Goal: Transaction & Acquisition: Book appointment/travel/reservation

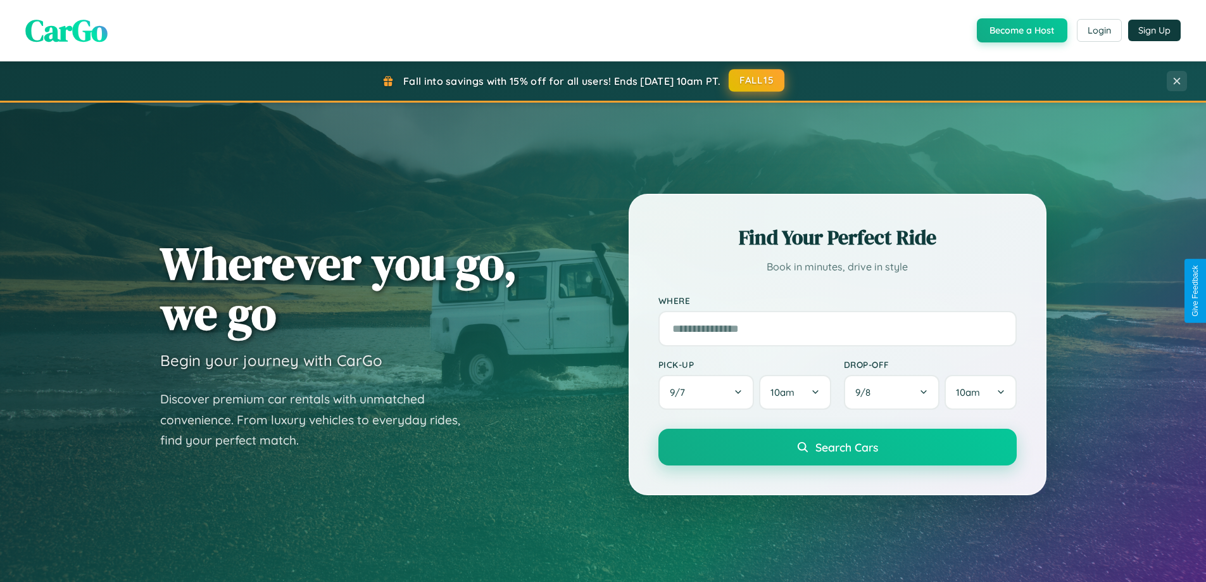
click at [757, 80] on button "FALL15" at bounding box center [757, 80] width 56 height 23
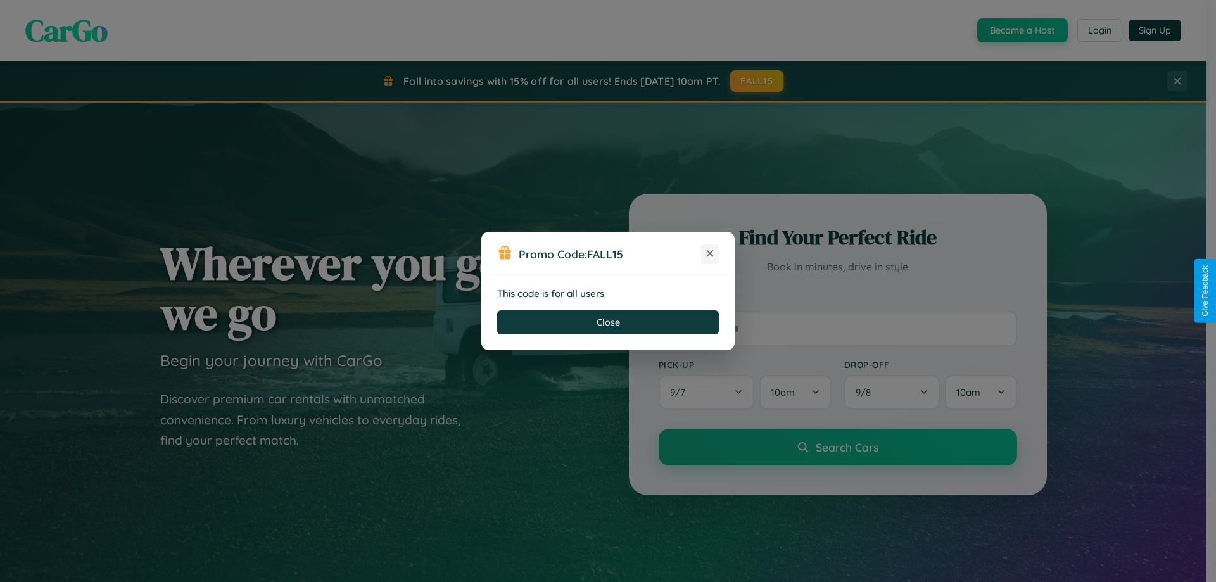
click at [710, 254] on icon at bounding box center [710, 253] width 13 height 13
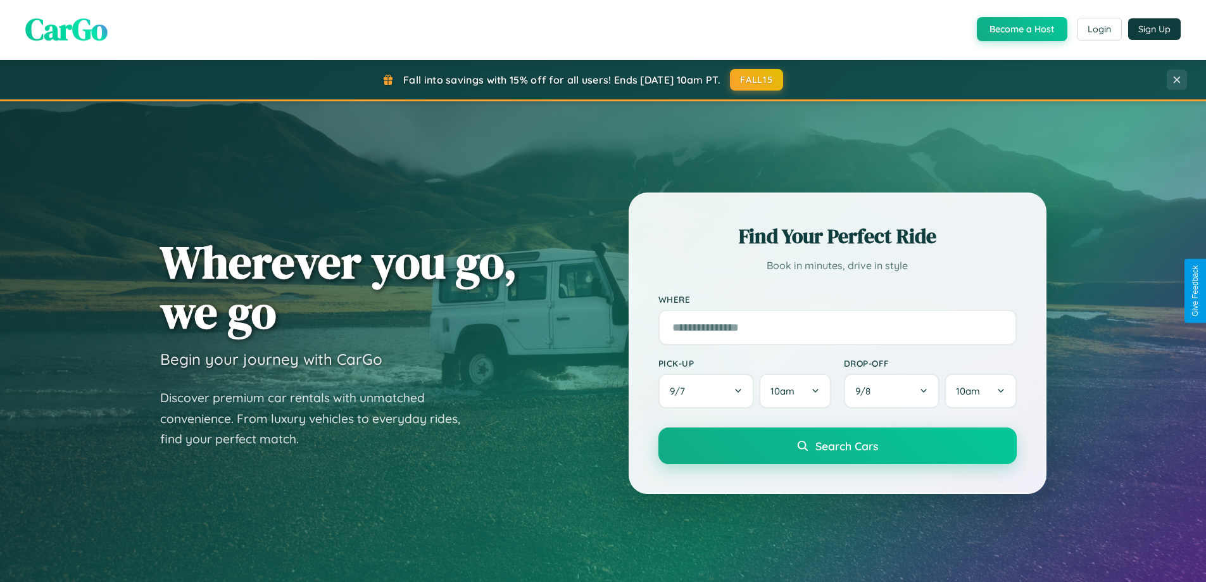
scroll to position [37, 0]
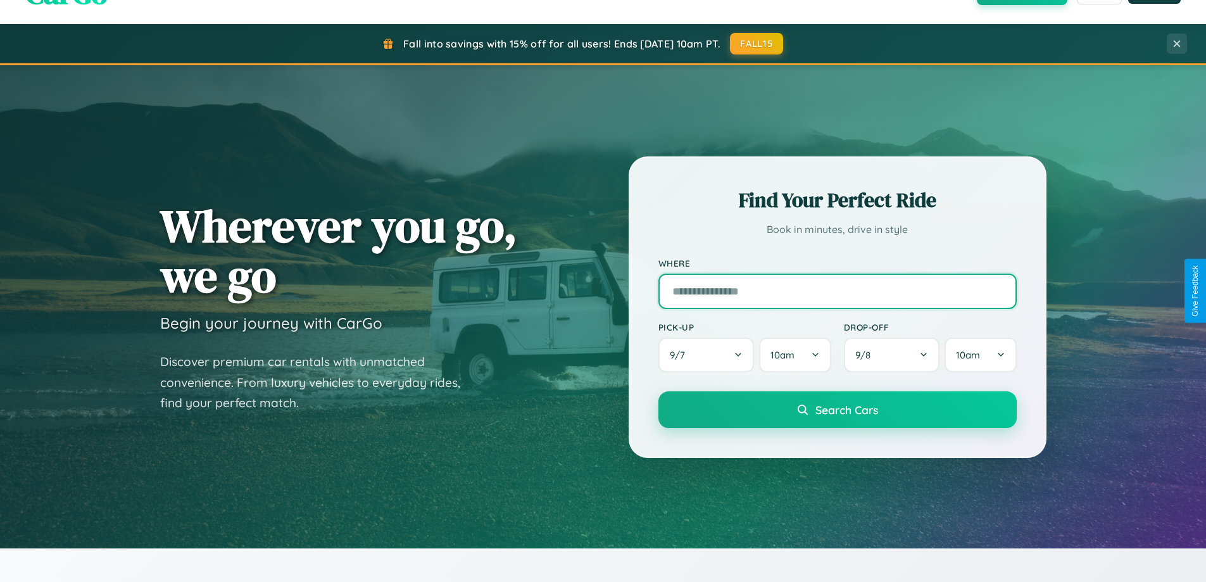
click at [837, 291] on input "text" at bounding box center [838, 291] width 358 height 35
type input "**********"
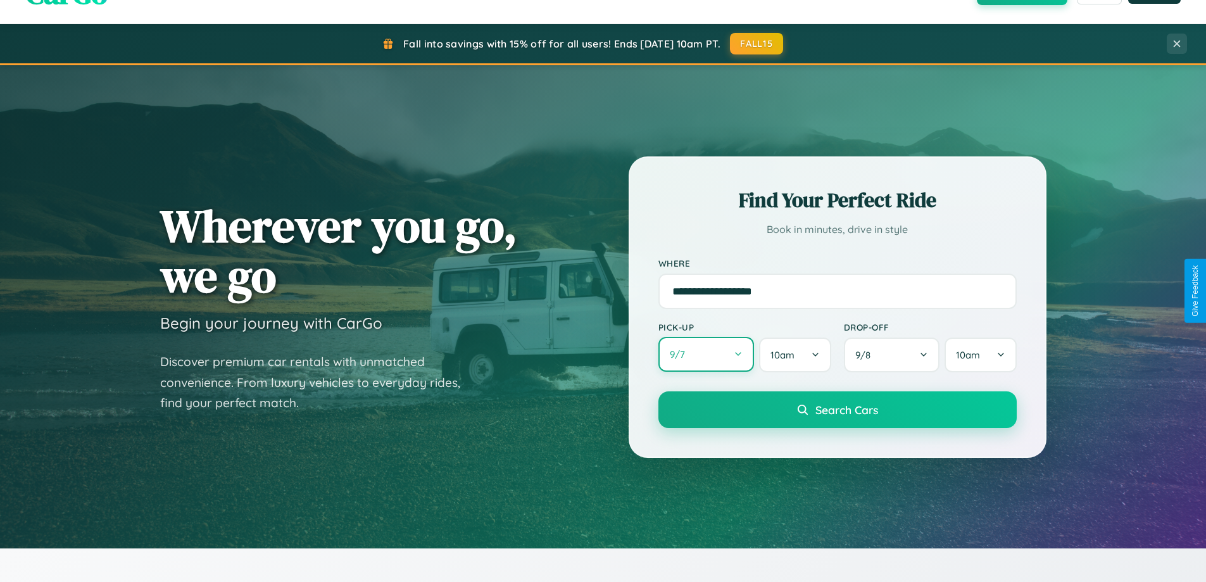
click at [706, 355] on button "9 / 7" at bounding box center [707, 354] width 96 height 35
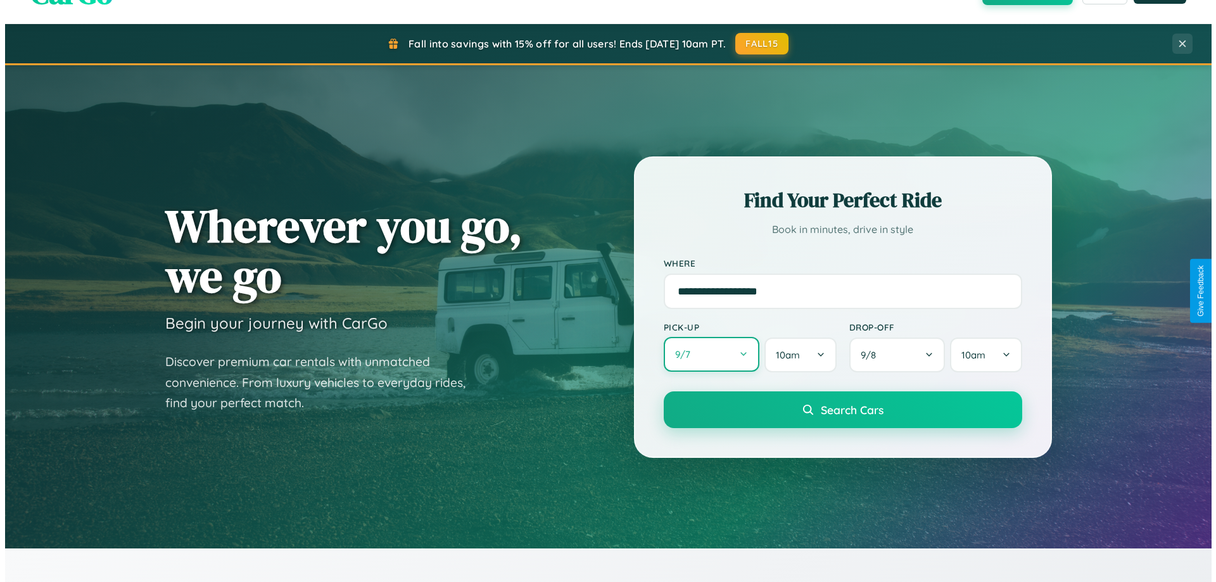
select select "*"
select select "****"
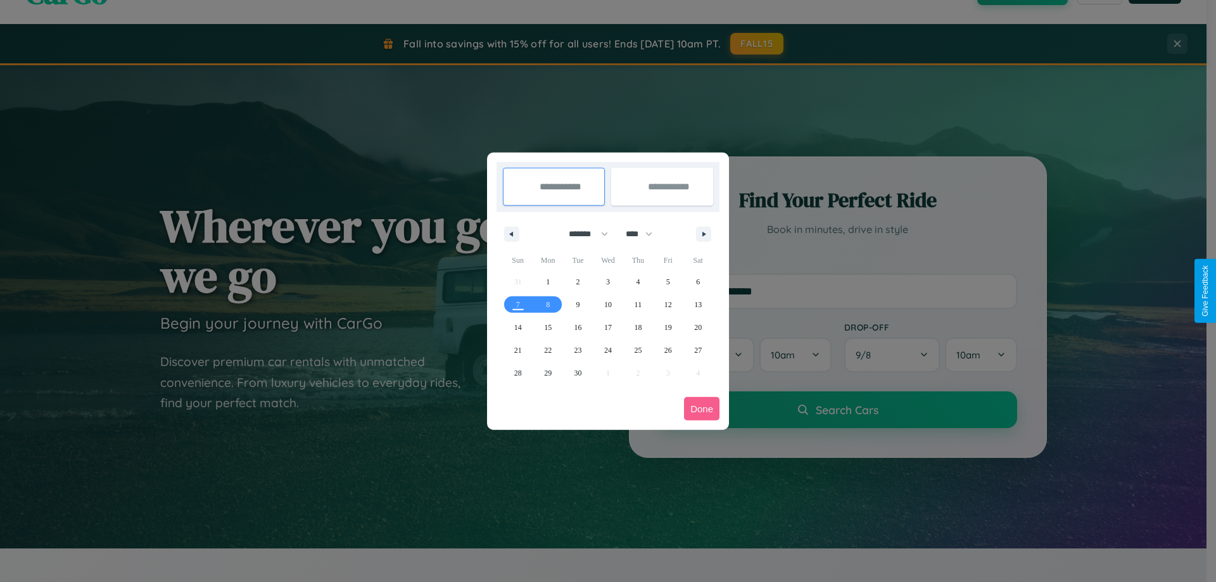
drag, startPoint x: 583, startPoint y: 234, endPoint x: 608, endPoint y: 254, distance: 32.4
click at [583, 234] on select "******* ******** ***** ***** *** **** **** ****** ********* ******* ******** **…" at bounding box center [586, 234] width 54 height 21
select select "*"
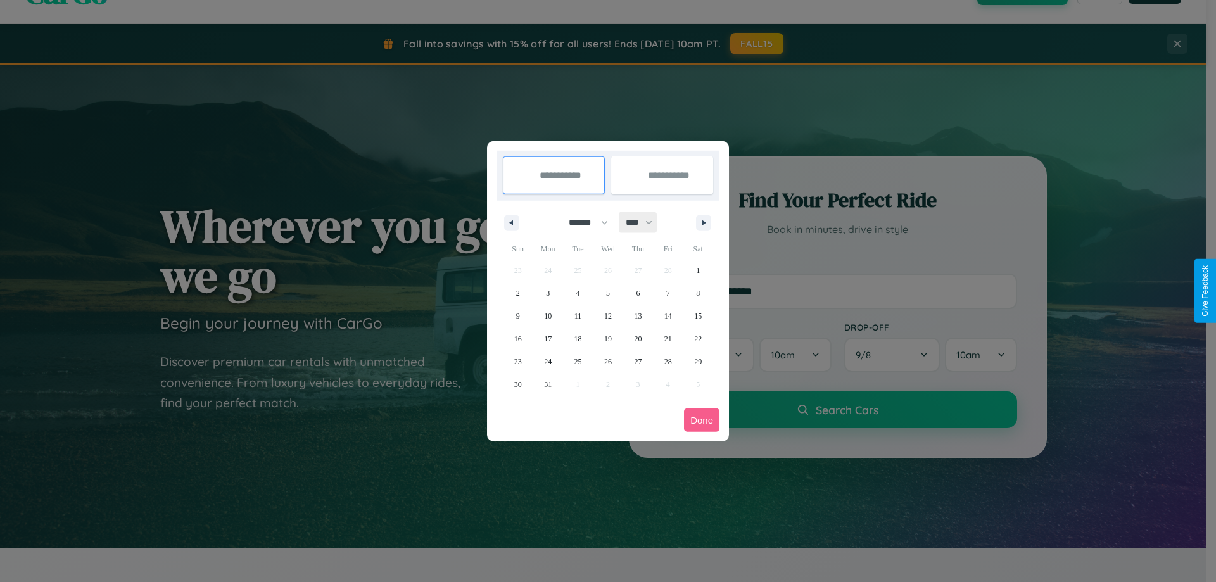
drag, startPoint x: 645, startPoint y: 222, endPoint x: 608, endPoint y: 254, distance: 48.5
click at [645, 222] on select "**** **** **** **** **** **** **** **** **** **** **** **** **** **** **** ****…" at bounding box center [638, 222] width 38 height 21
select select "****"
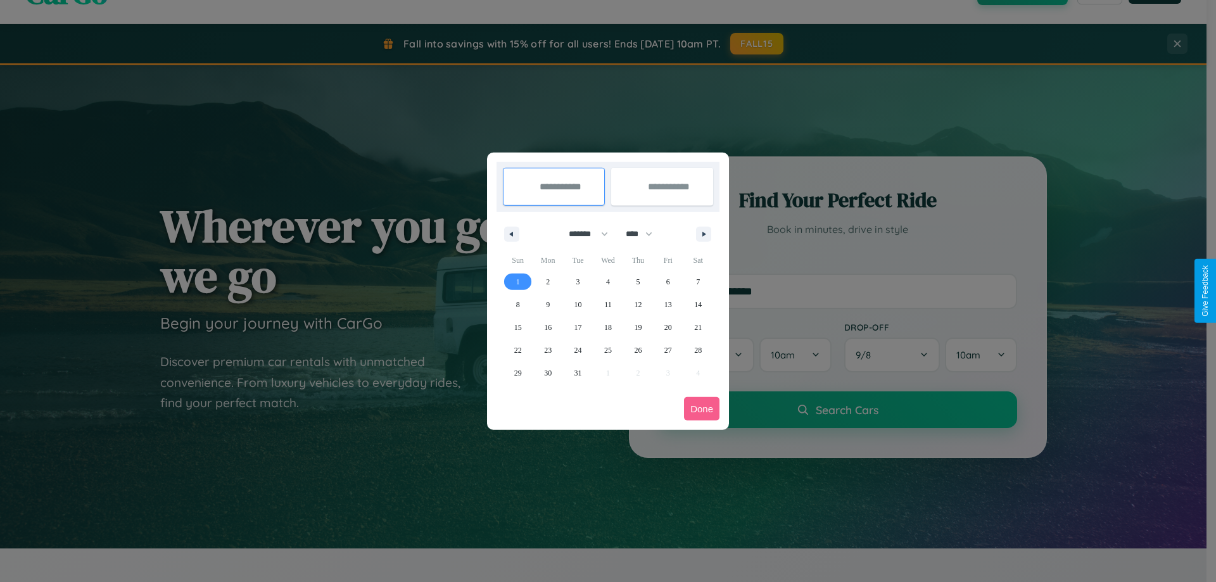
click at [517, 281] on span "1" at bounding box center [518, 281] width 4 height 23
type input "**********"
click at [578, 304] on span "10" at bounding box center [578, 304] width 8 height 23
type input "**********"
click at [702, 408] on button "Done" at bounding box center [701, 408] width 35 height 23
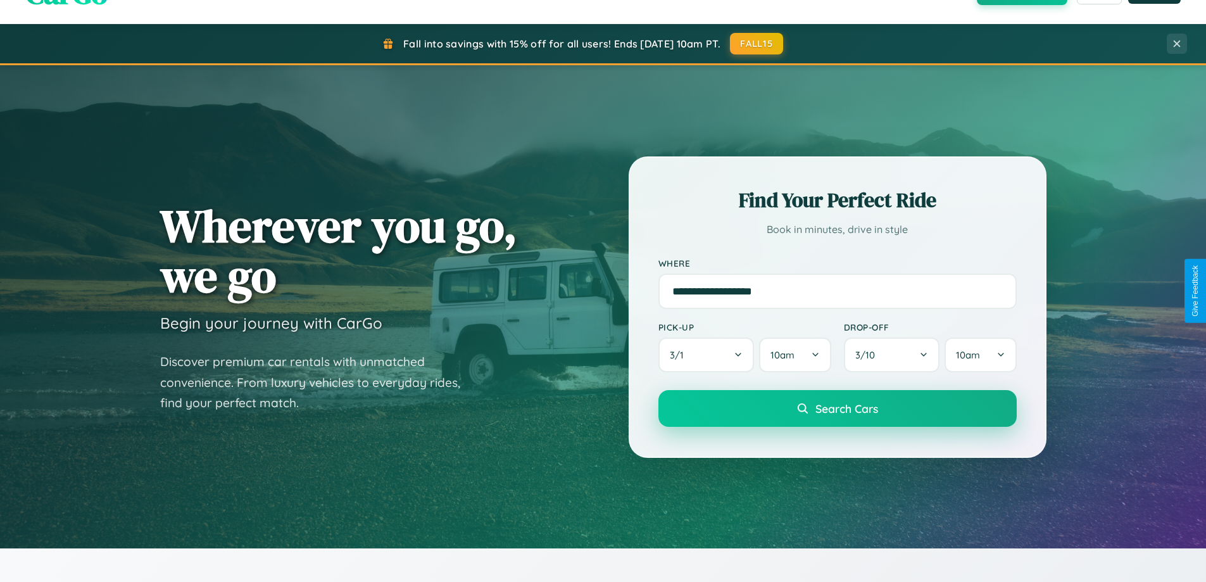
click at [837, 408] on span "Search Cars" at bounding box center [847, 408] width 63 height 14
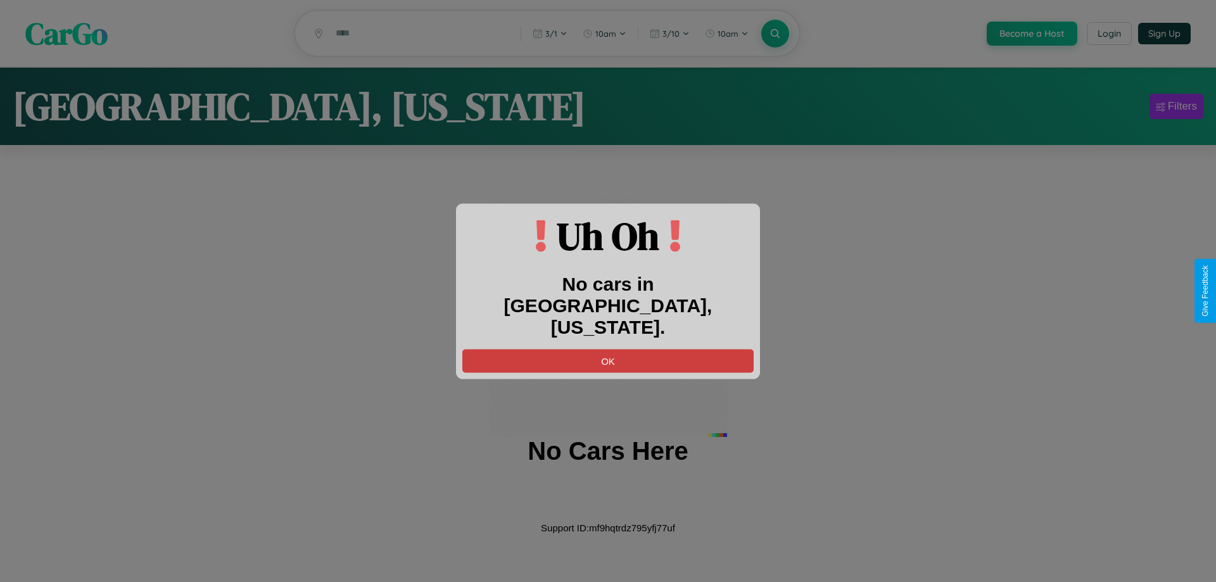
click at [608, 349] on button "OK" at bounding box center [607, 360] width 291 height 23
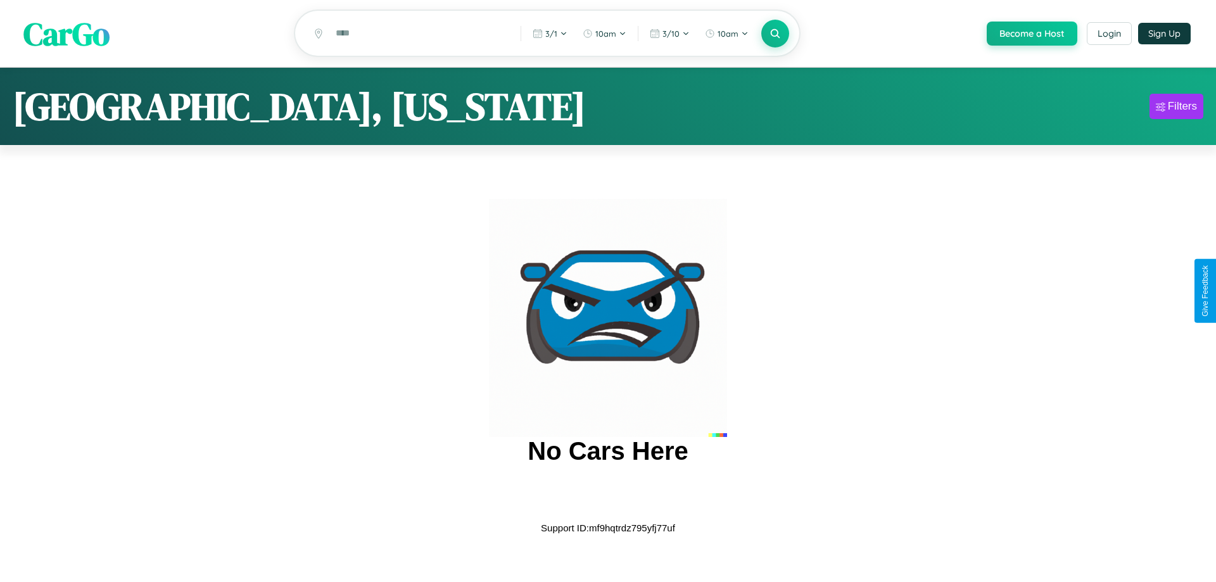
click at [66, 34] on span "CarGo" at bounding box center [66, 33] width 86 height 44
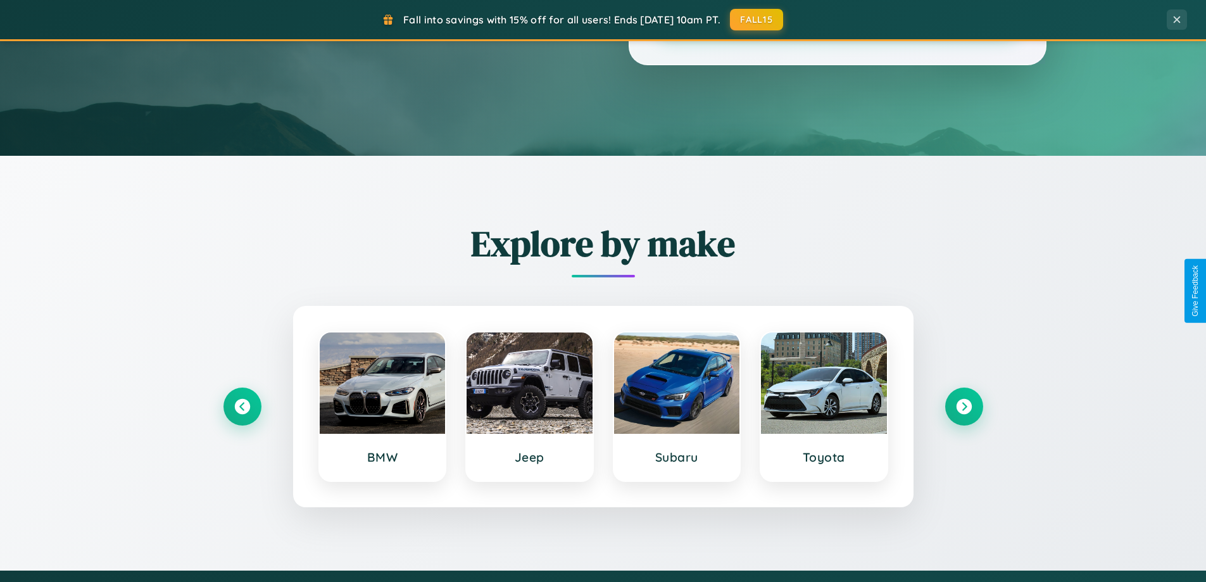
scroll to position [546, 0]
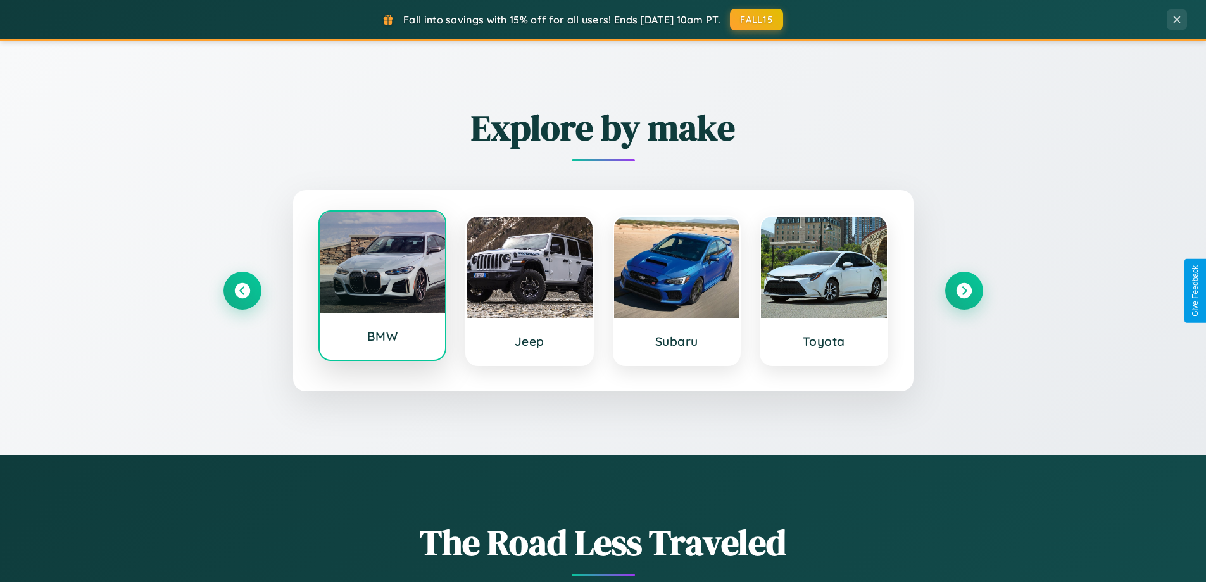
click at [382, 289] on div at bounding box center [383, 262] width 126 height 101
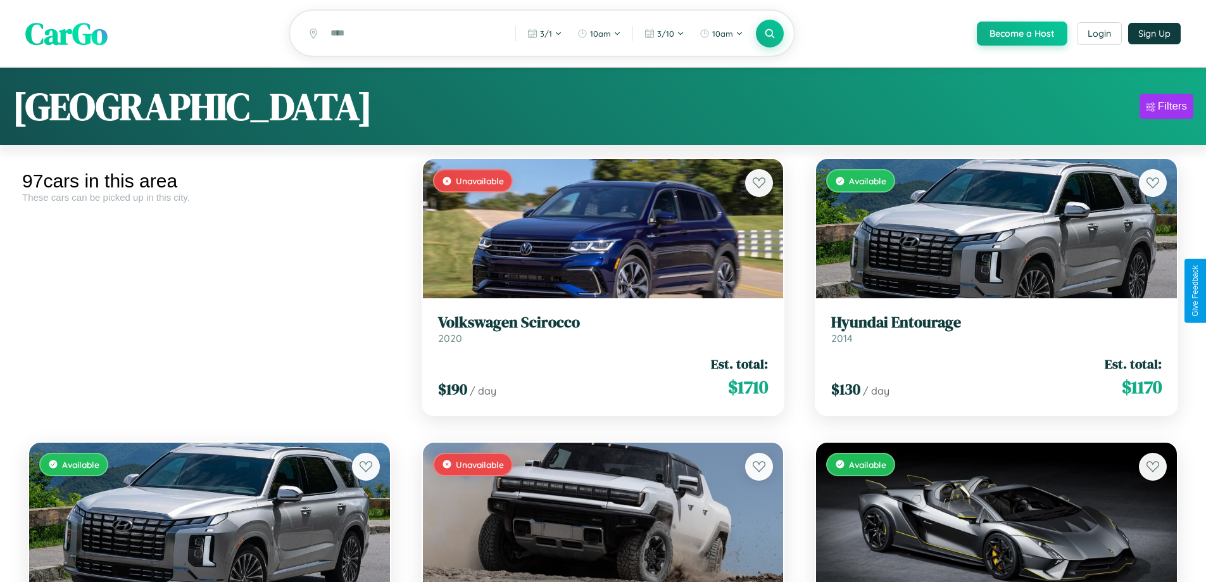
scroll to position [6984, 0]
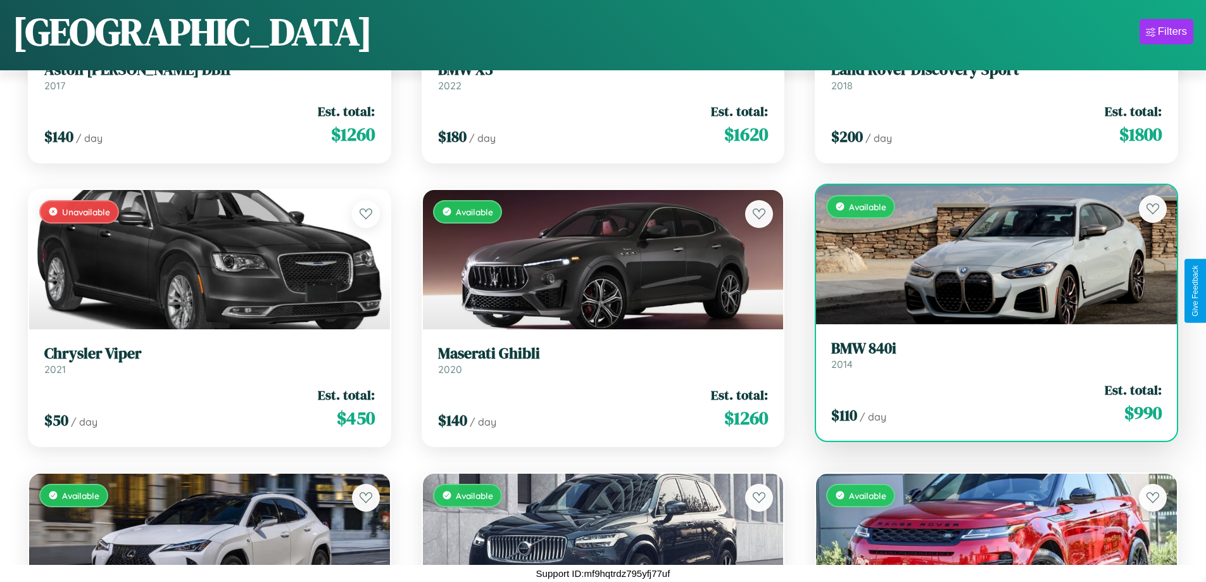
click at [989, 360] on link "BMW 840i 2014" at bounding box center [996, 354] width 331 height 31
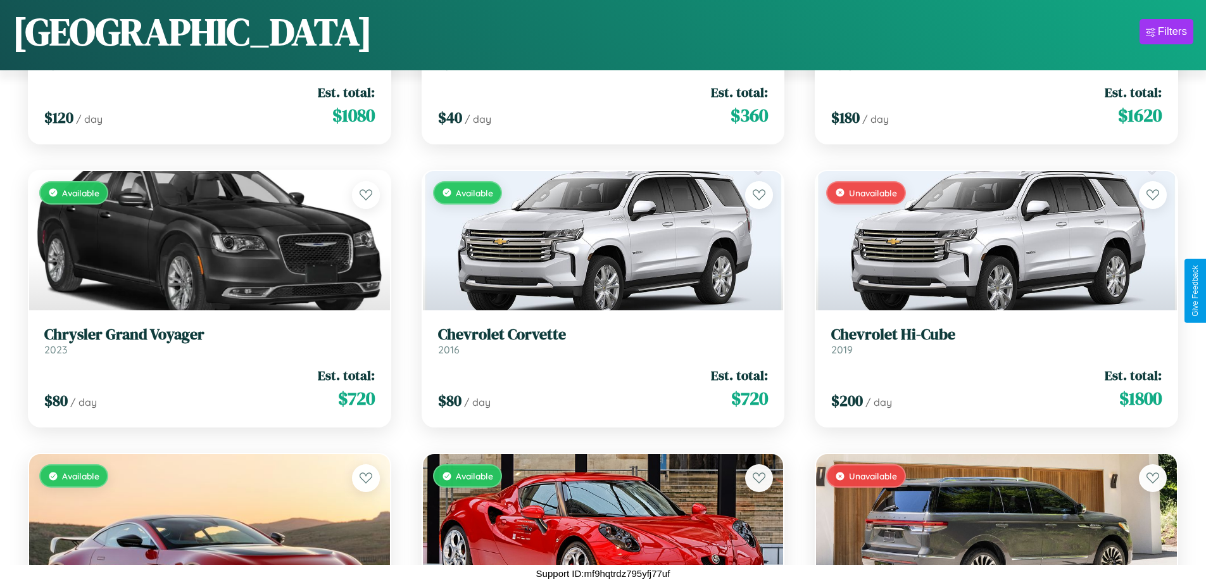
scroll to position [1596, 0]
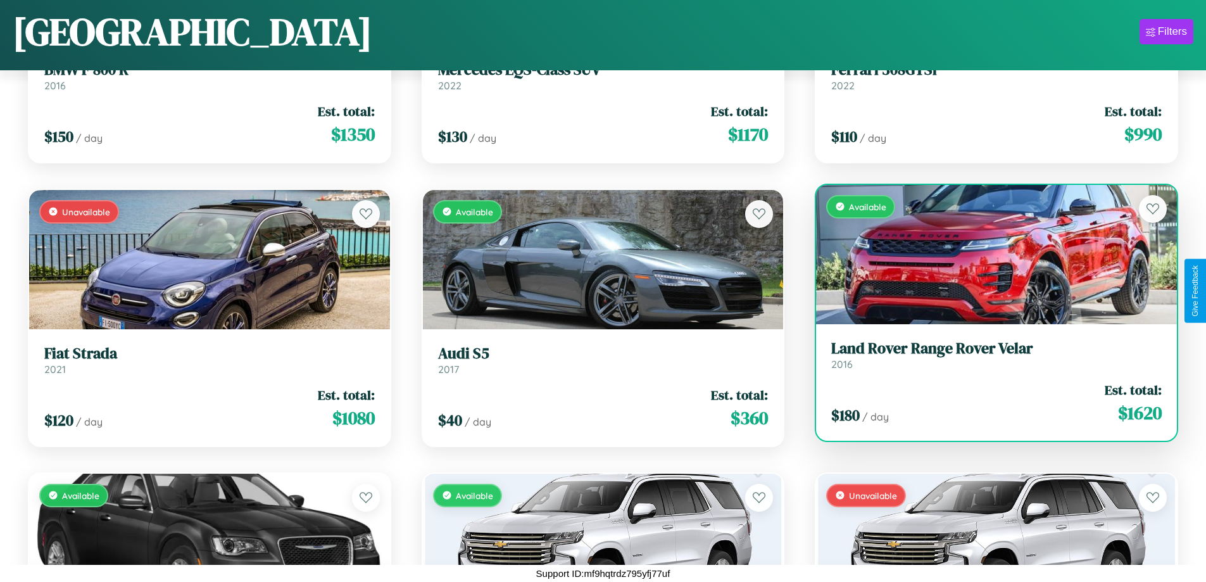
click at [989, 257] on div "Available" at bounding box center [996, 254] width 361 height 139
click at [989, 254] on div "Available" at bounding box center [996, 254] width 361 height 139
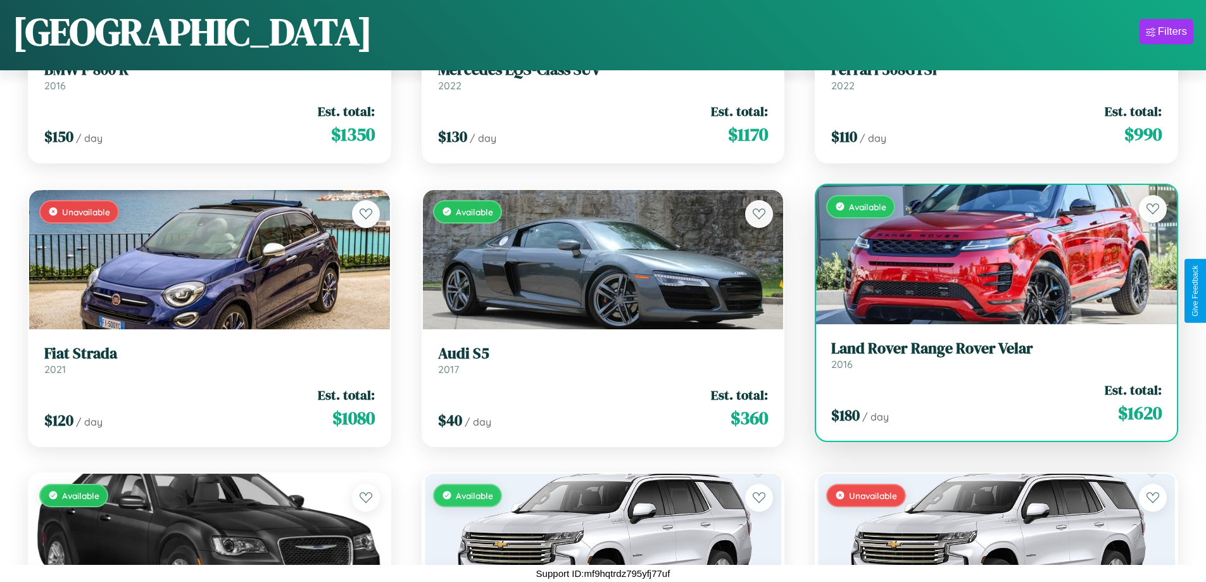
click at [989, 254] on div "Available" at bounding box center [996, 254] width 361 height 139
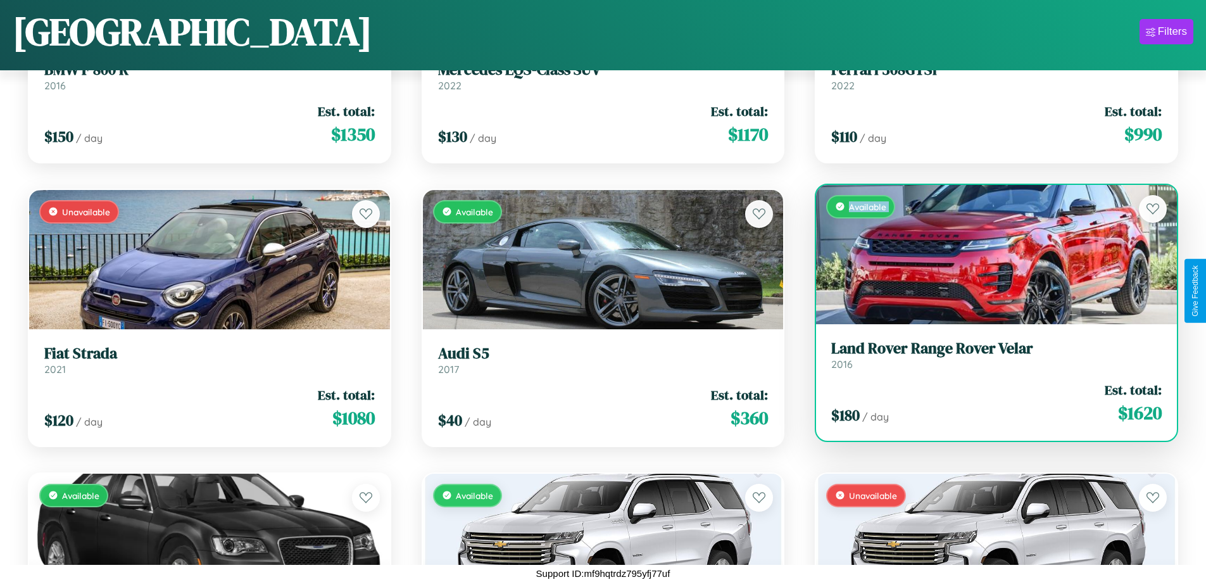
click at [989, 254] on div "Available" at bounding box center [996, 254] width 361 height 139
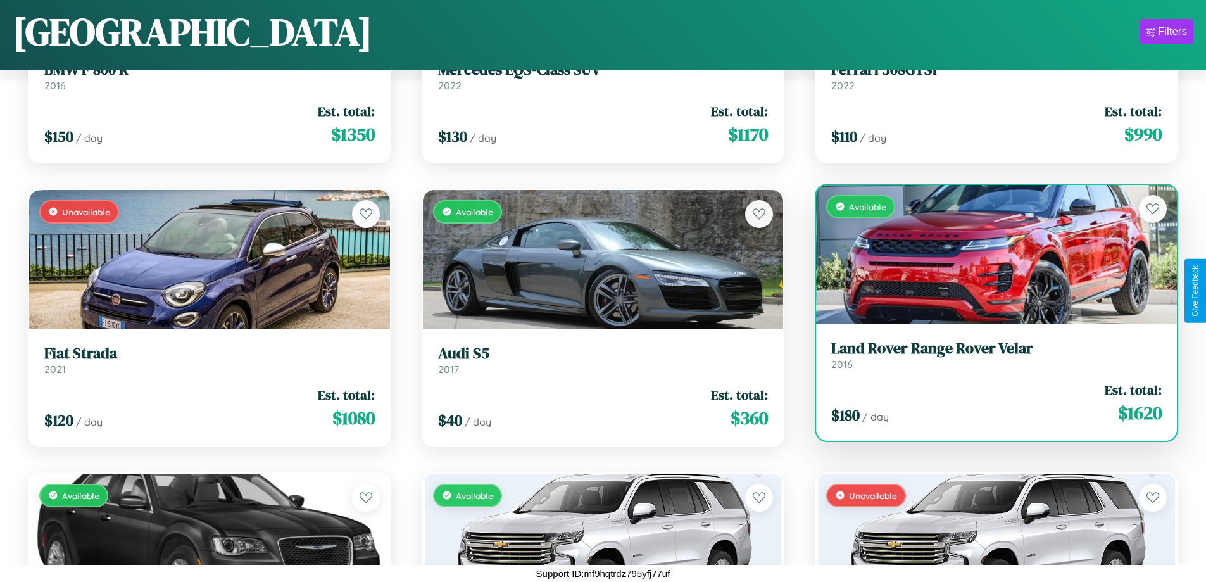
click at [989, 254] on div "Available" at bounding box center [996, 254] width 361 height 139
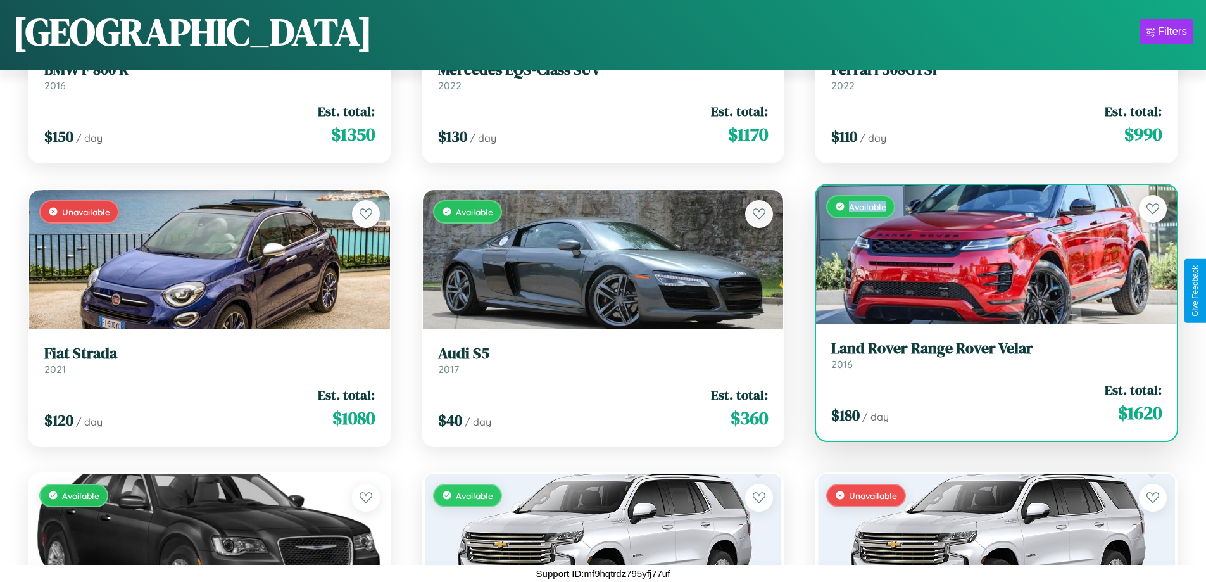
click at [989, 254] on div "Available" at bounding box center [996, 254] width 361 height 139
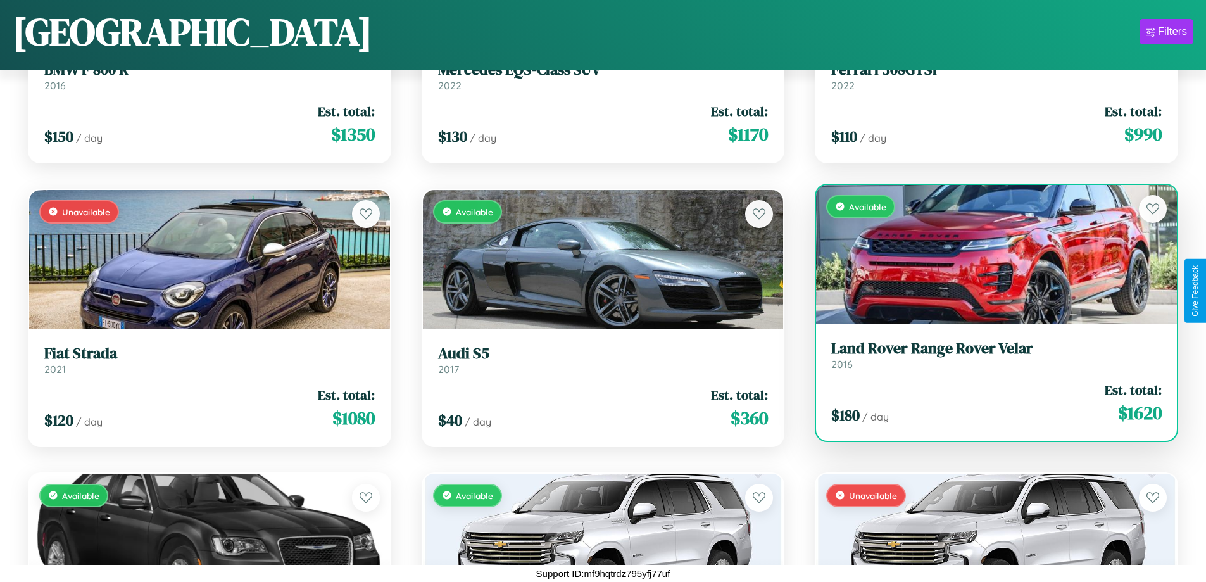
click at [989, 355] on h3 "Land Rover Range Rover Velar" at bounding box center [996, 348] width 331 height 18
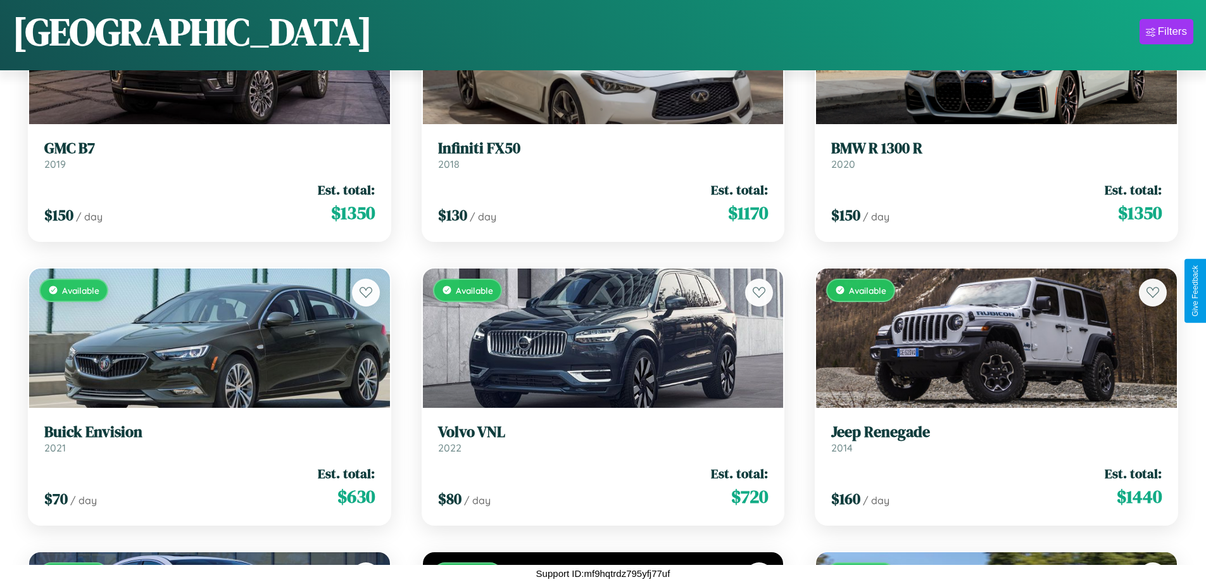
scroll to position [5566, 0]
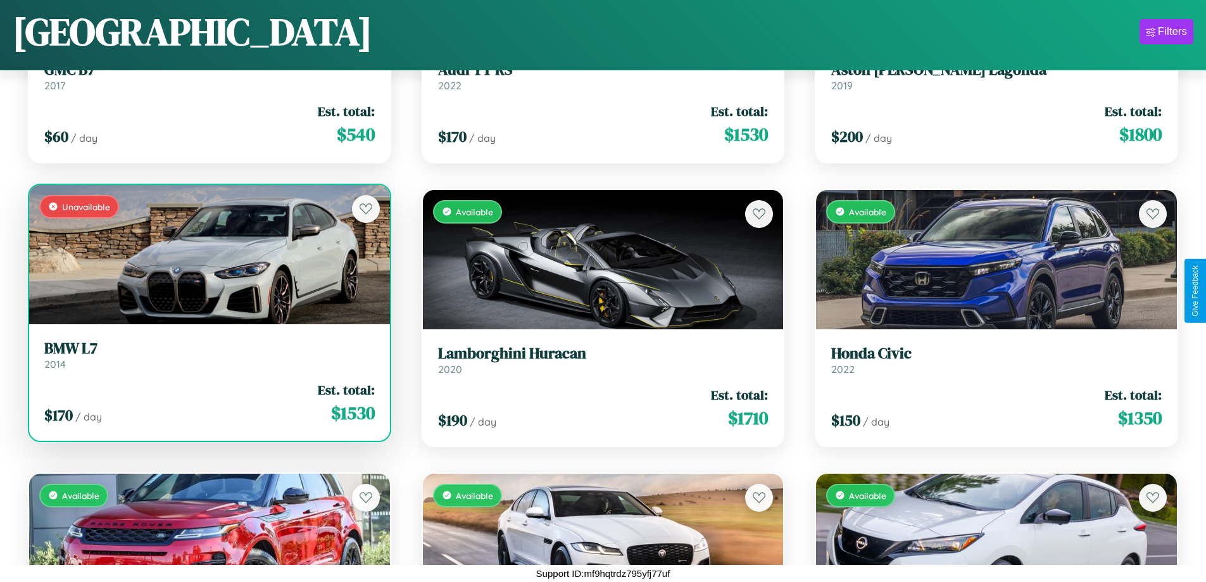
click at [208, 360] on link "BMW L7 2014" at bounding box center [209, 354] width 331 height 31
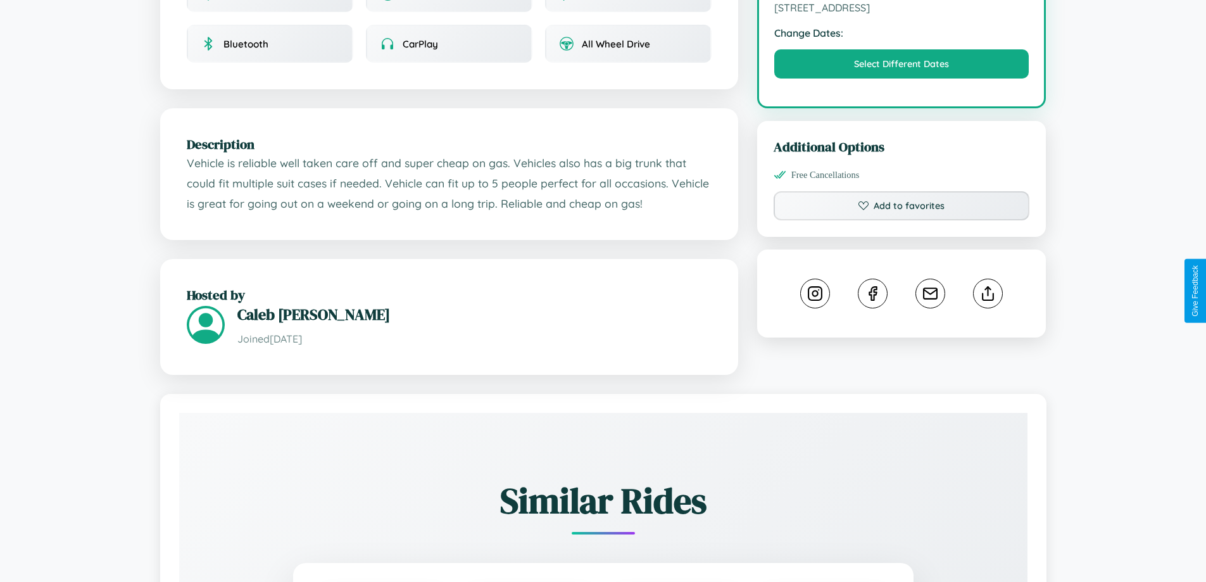
scroll to position [426, 0]
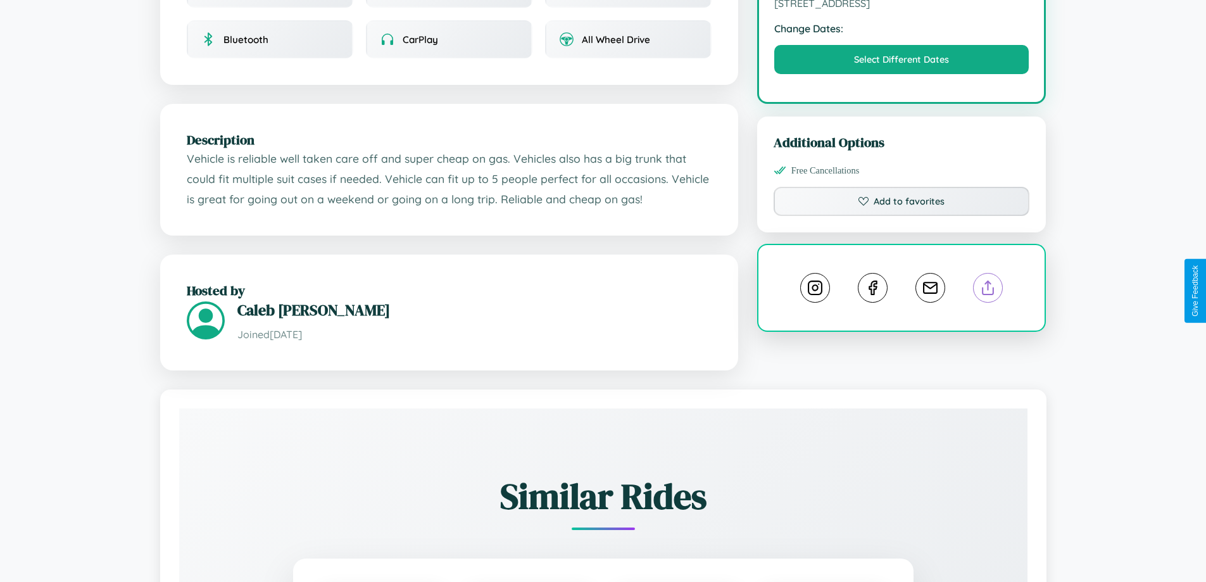
click at [989, 290] on line at bounding box center [989, 285] width 0 height 9
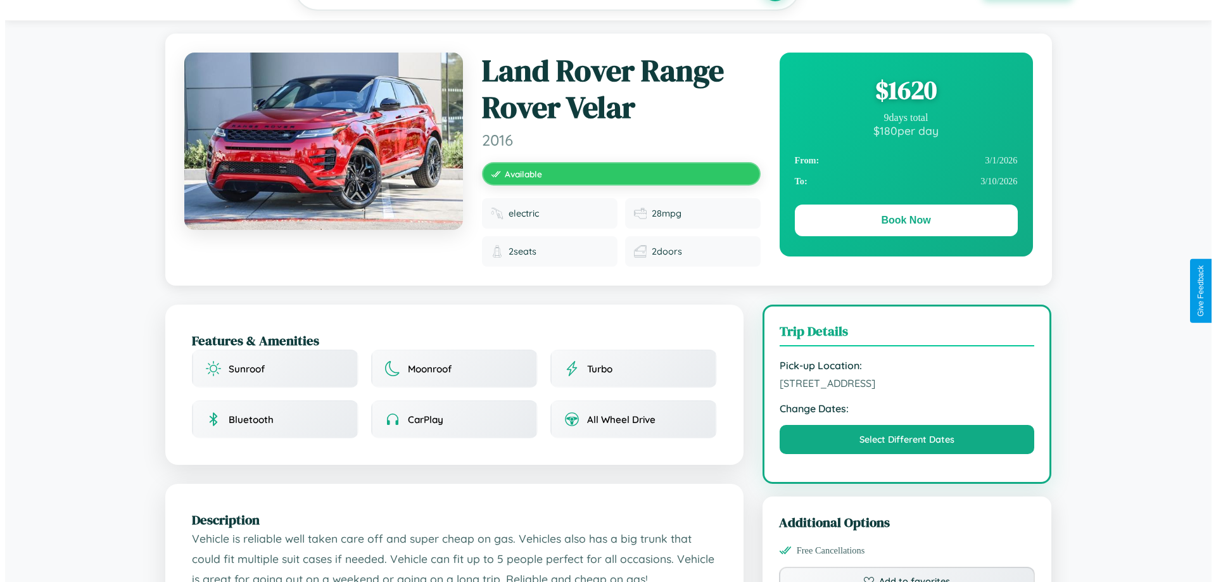
scroll to position [0, 0]
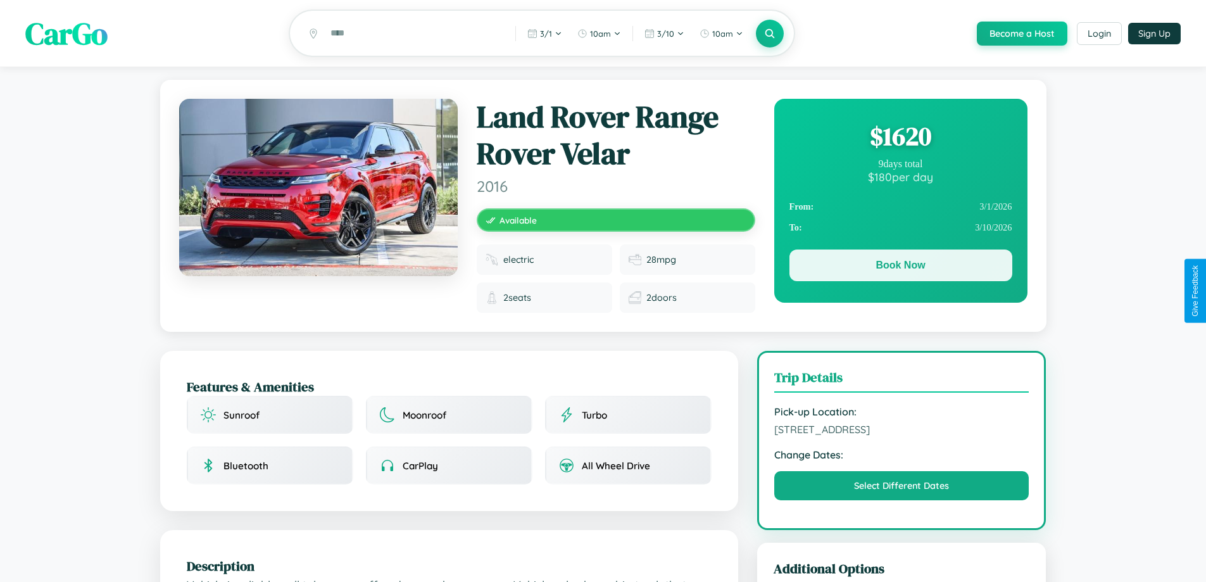
click at [901, 269] on button "Book Now" at bounding box center [901, 266] width 223 height 32
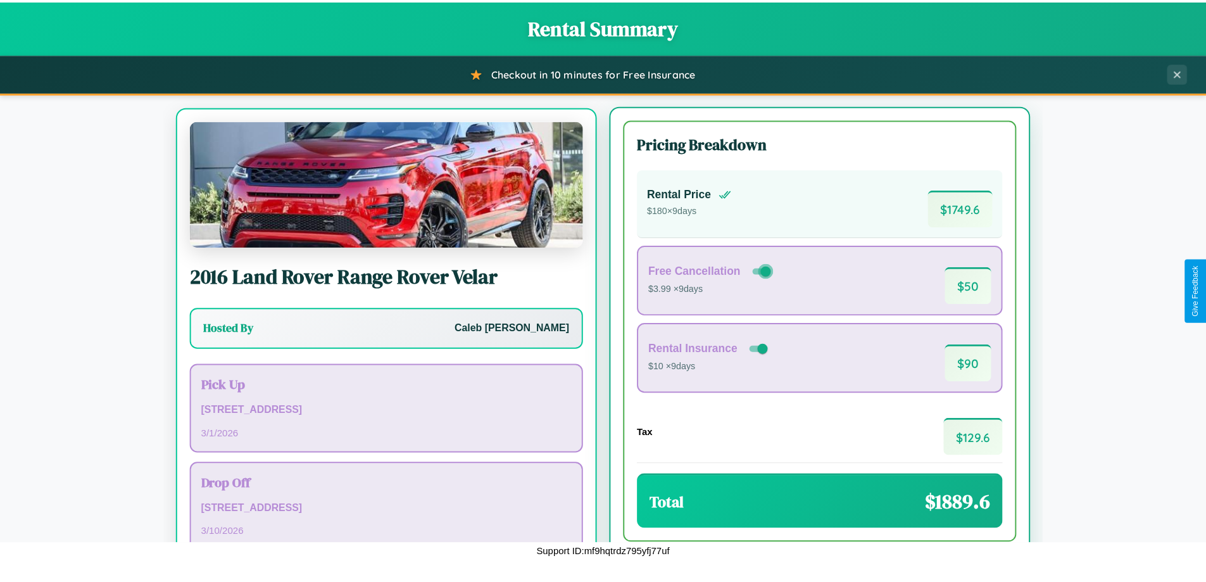
scroll to position [59, 0]
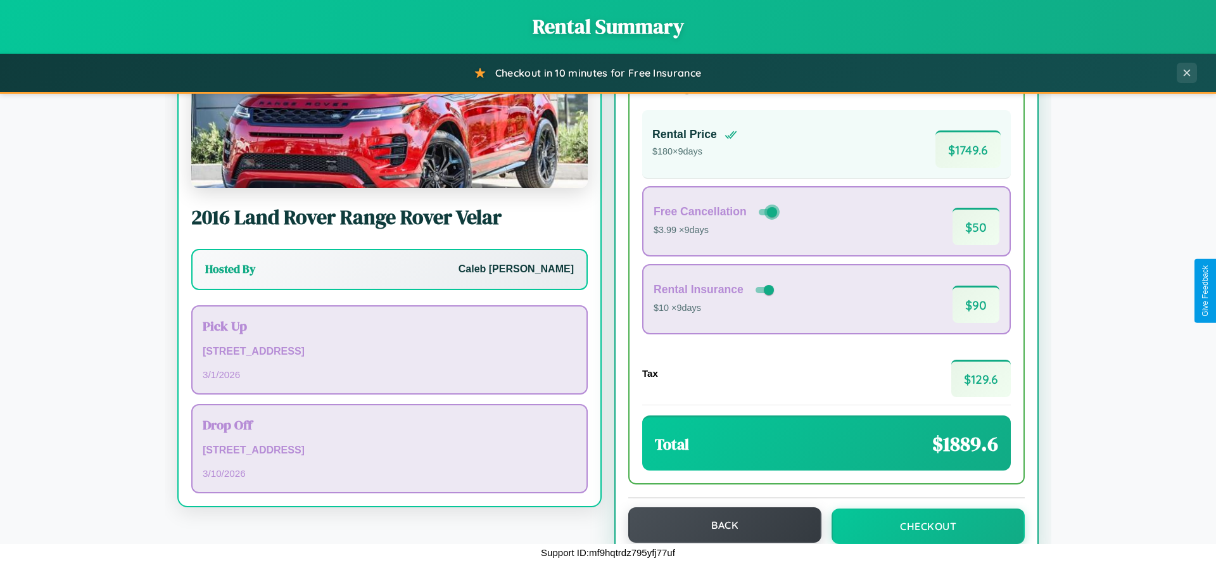
click at [719, 525] on button "Back" at bounding box center [724, 524] width 193 height 35
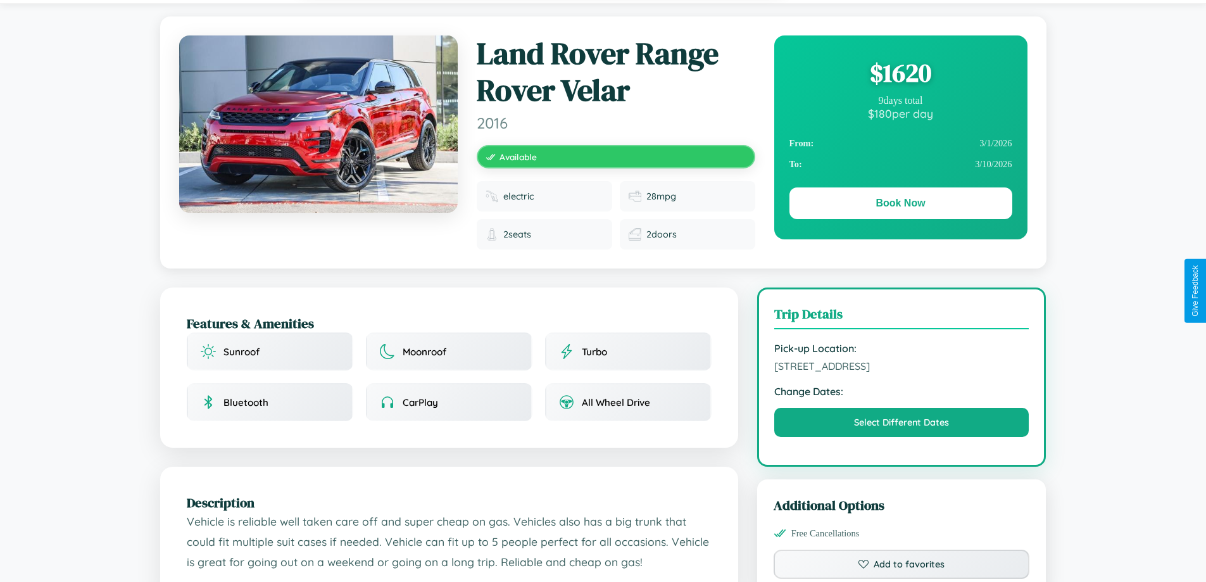
scroll to position [783, 0]
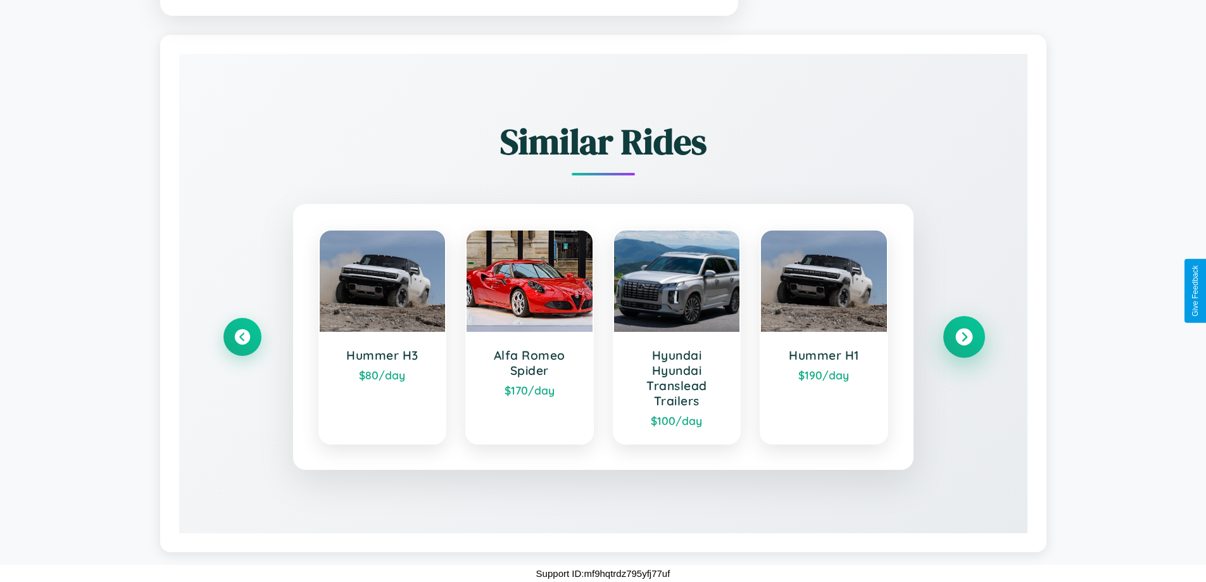
click at [964, 336] on icon at bounding box center [964, 337] width 17 height 17
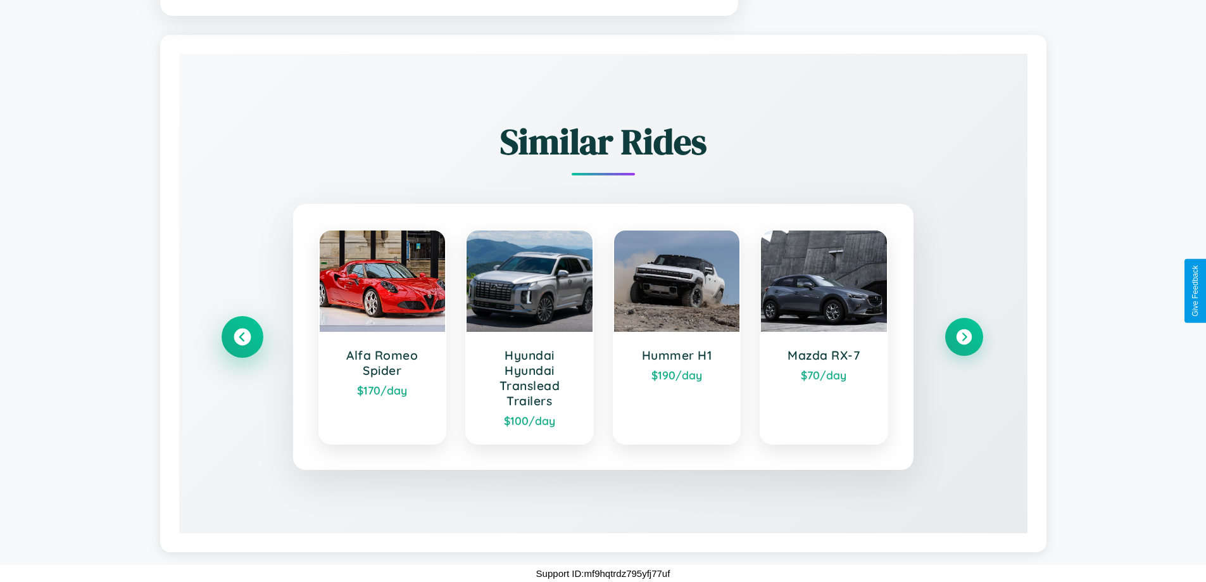
click at [242, 336] on icon at bounding box center [242, 337] width 17 height 17
